Goal: Find specific page/section: Find specific page/section

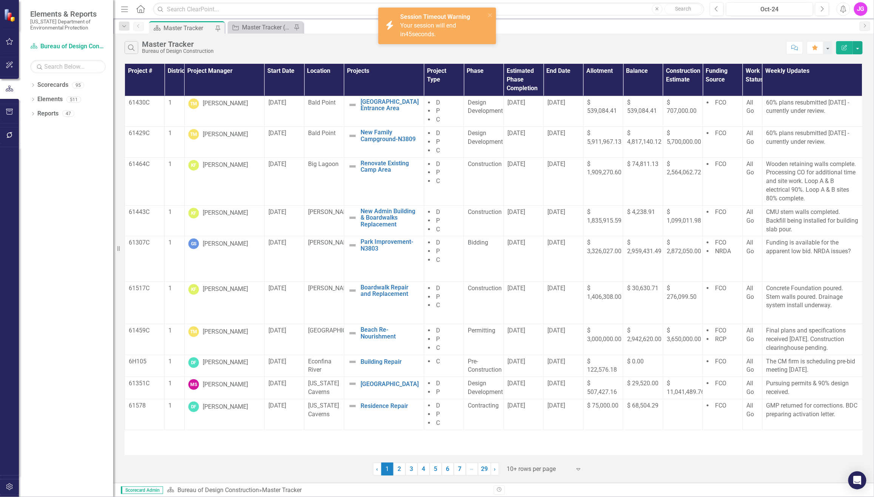
click at [503, 34] on div "Search Master Tracker Bureau of Design Construction Comment Favorite Edit Report" at bounding box center [493, 46] width 761 height 25
click at [488, 14] on icon "close" at bounding box center [490, 15] width 4 height 4
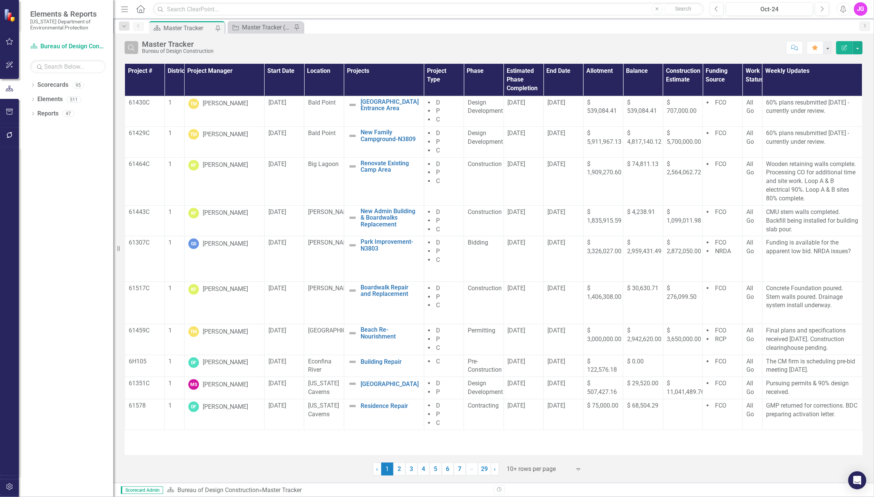
click at [133, 52] on button "Search" at bounding box center [132, 47] width 14 height 13
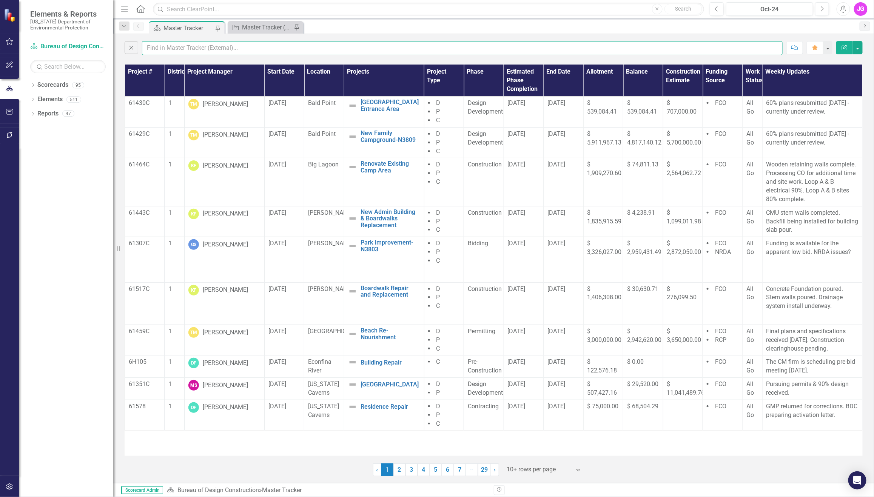
click at [174, 46] on input "text" at bounding box center [462, 48] width 641 height 14
type input "jasper"
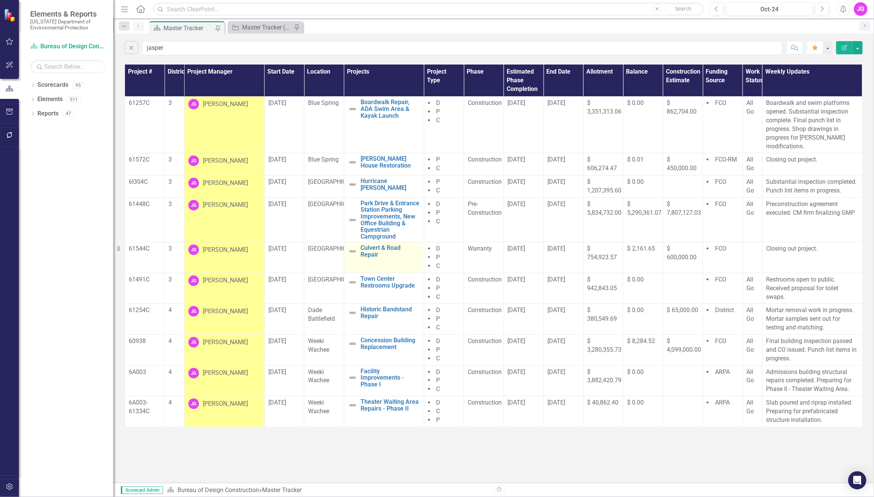
click at [416, 265] on td "Culvert & Road Repair Edit Edit Project Link Open Element" at bounding box center [384, 257] width 80 height 31
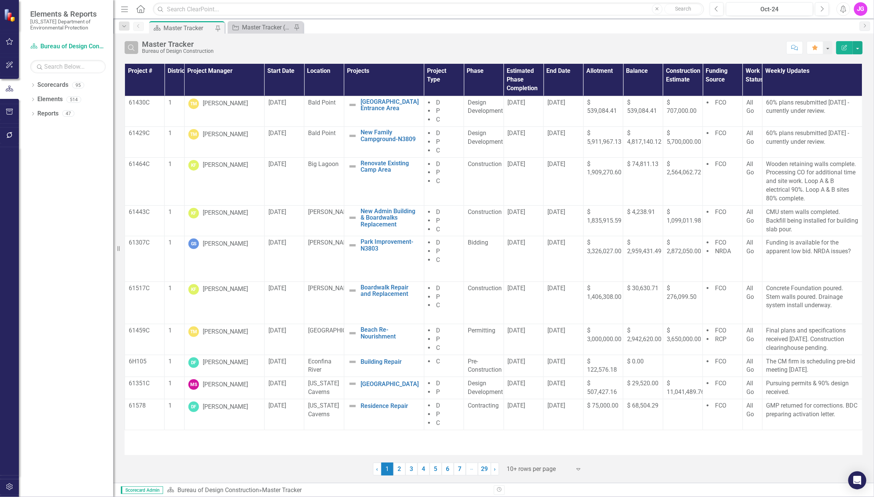
click at [130, 51] on button "Search" at bounding box center [132, 47] width 14 height 13
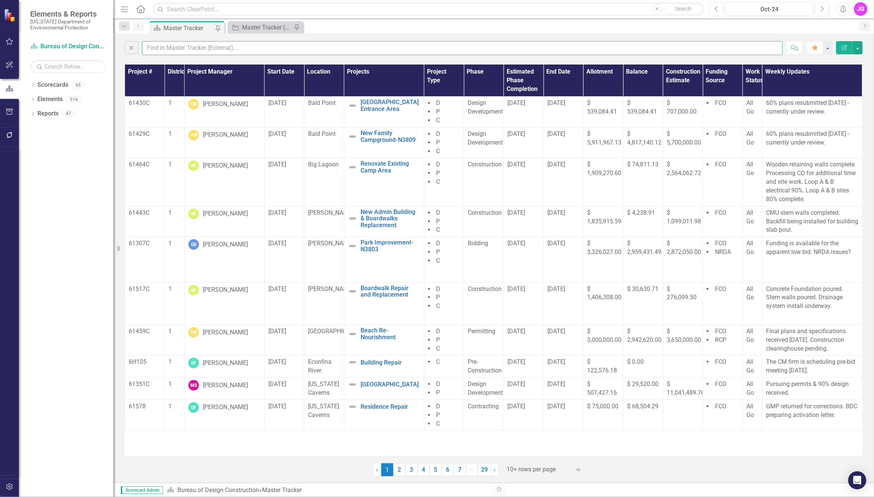
click at [211, 53] on input "text" at bounding box center [462, 48] width 641 height 14
type input "jasper"
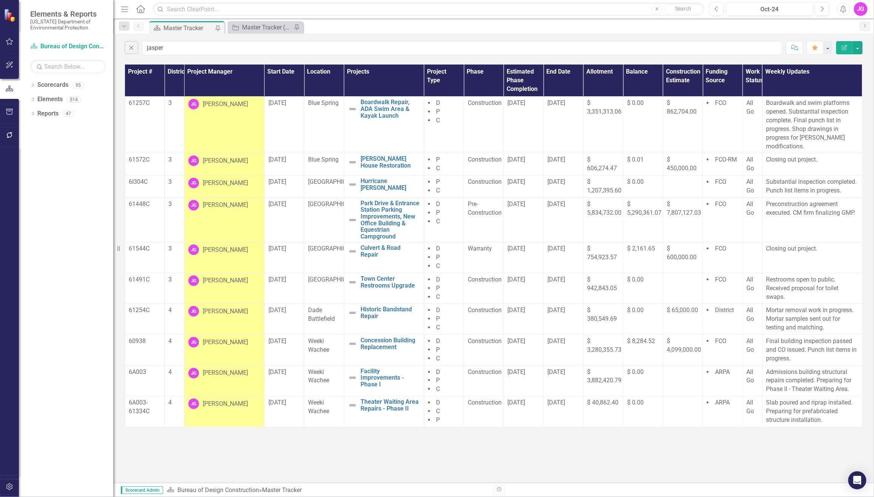
click at [353, 30] on div "Scorecard Master Tracker Pin Project Master Tracker (External) Pin" at bounding box center [502, 27] width 708 height 12
